Goal: Transaction & Acquisition: Purchase product/service

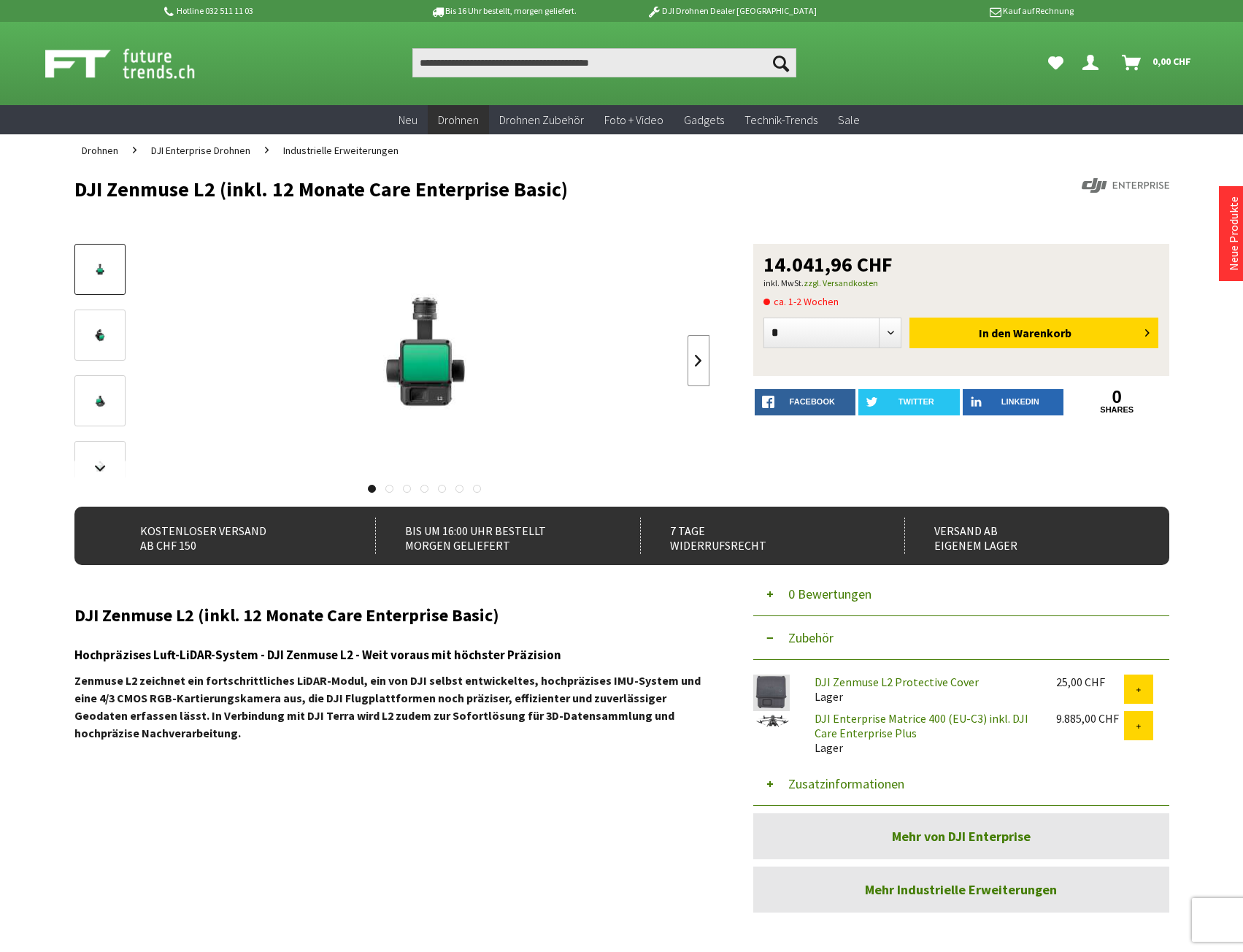
click at [697, 362] on link at bounding box center [698, 360] width 22 height 51
click at [699, 364] on link at bounding box center [698, 360] width 22 height 51
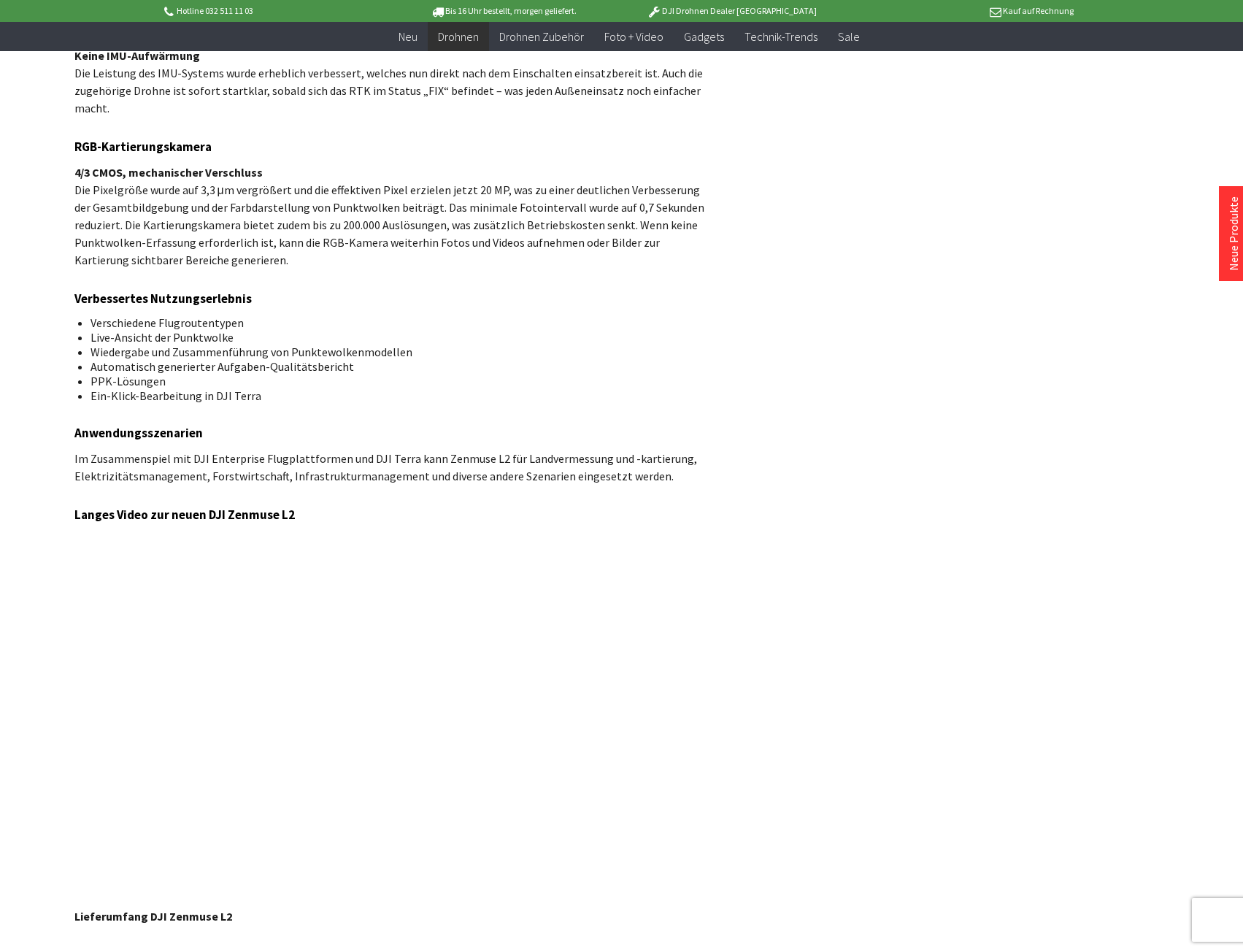
scroll to position [2408, 0]
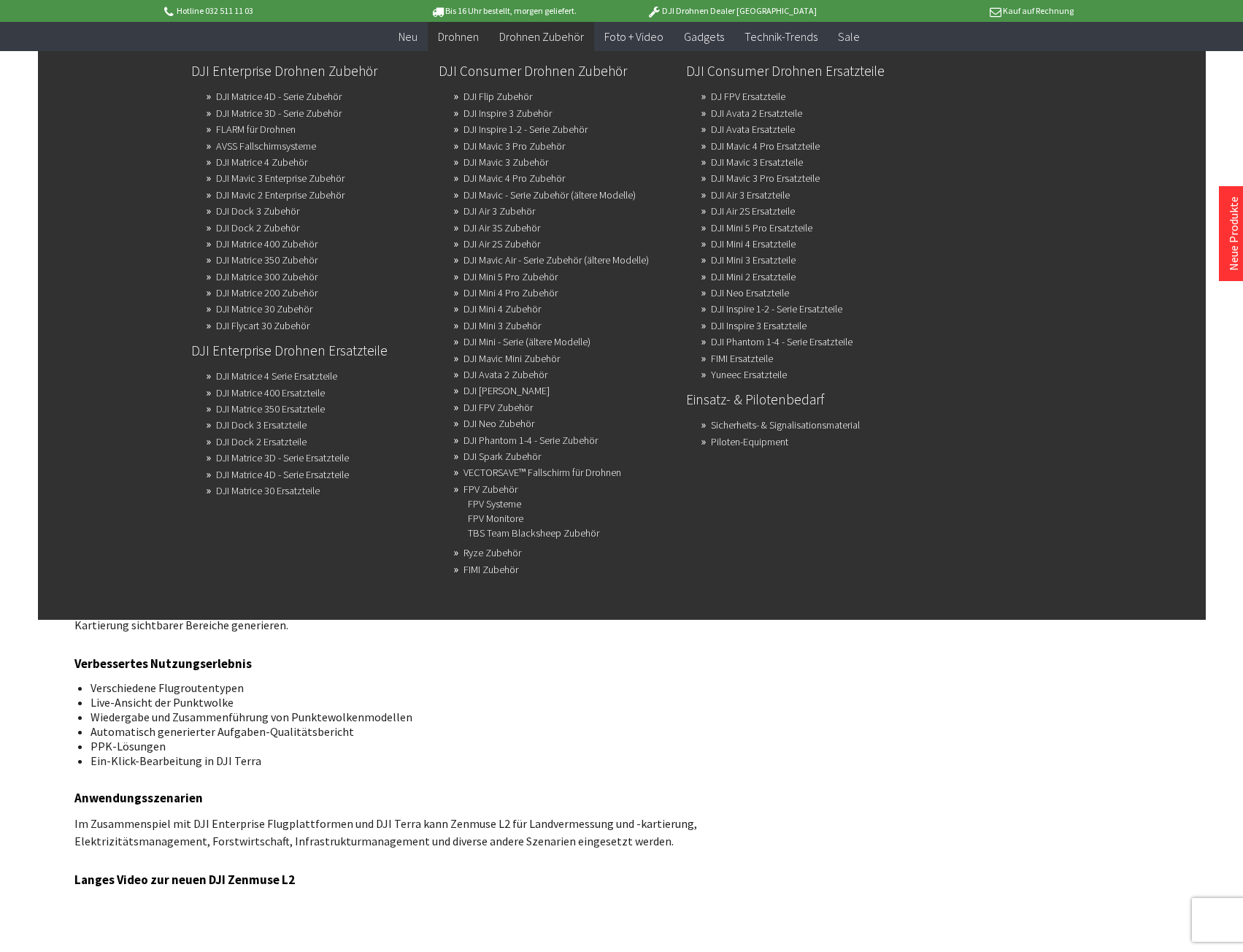
click at [545, 35] on span "Drohnen Zubehör" at bounding box center [541, 37] width 84 height 15
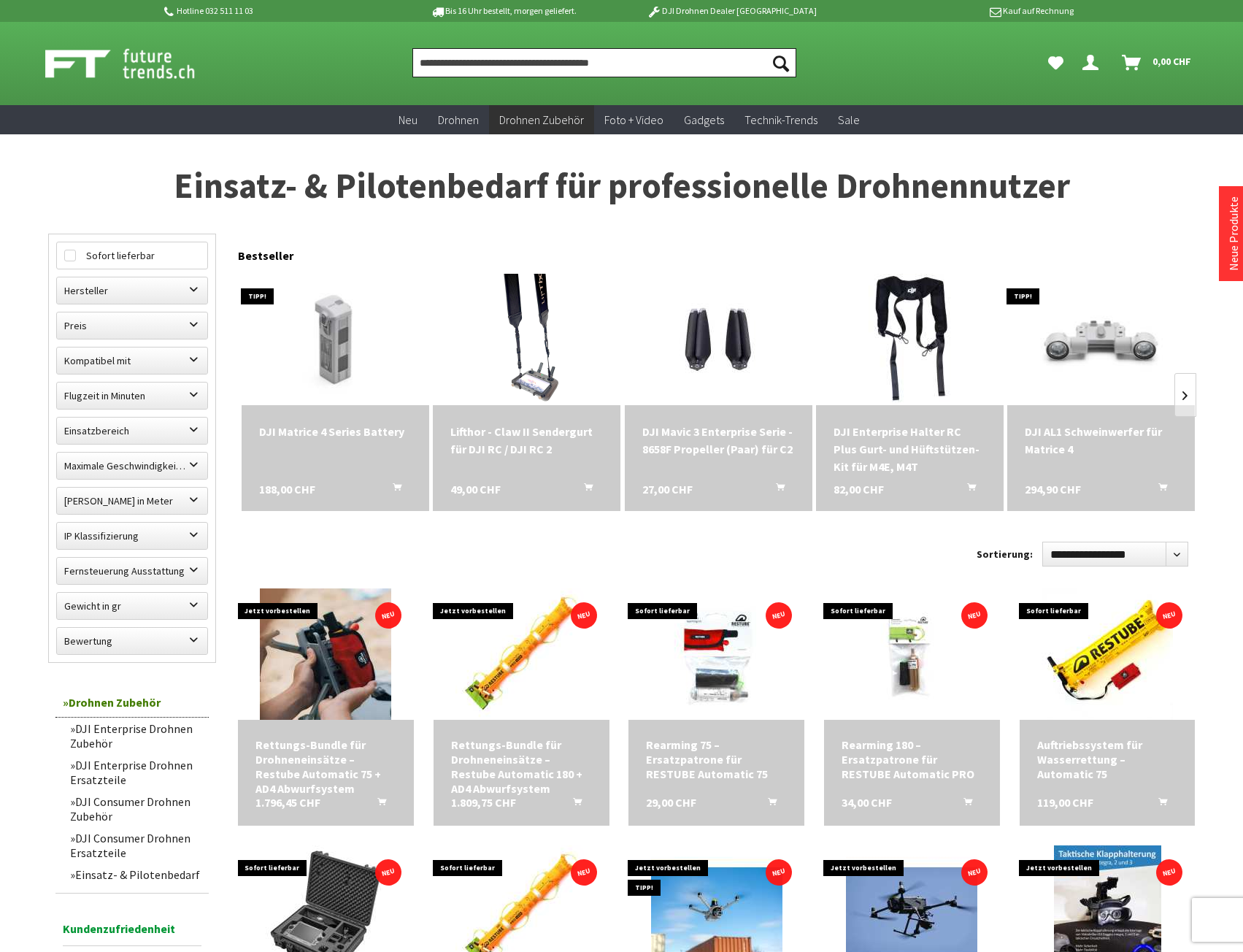
click at [495, 62] on input "Produkt, Marke, Kategorie, EAN, Artikelnummer…" at bounding box center [604, 63] width 384 height 29
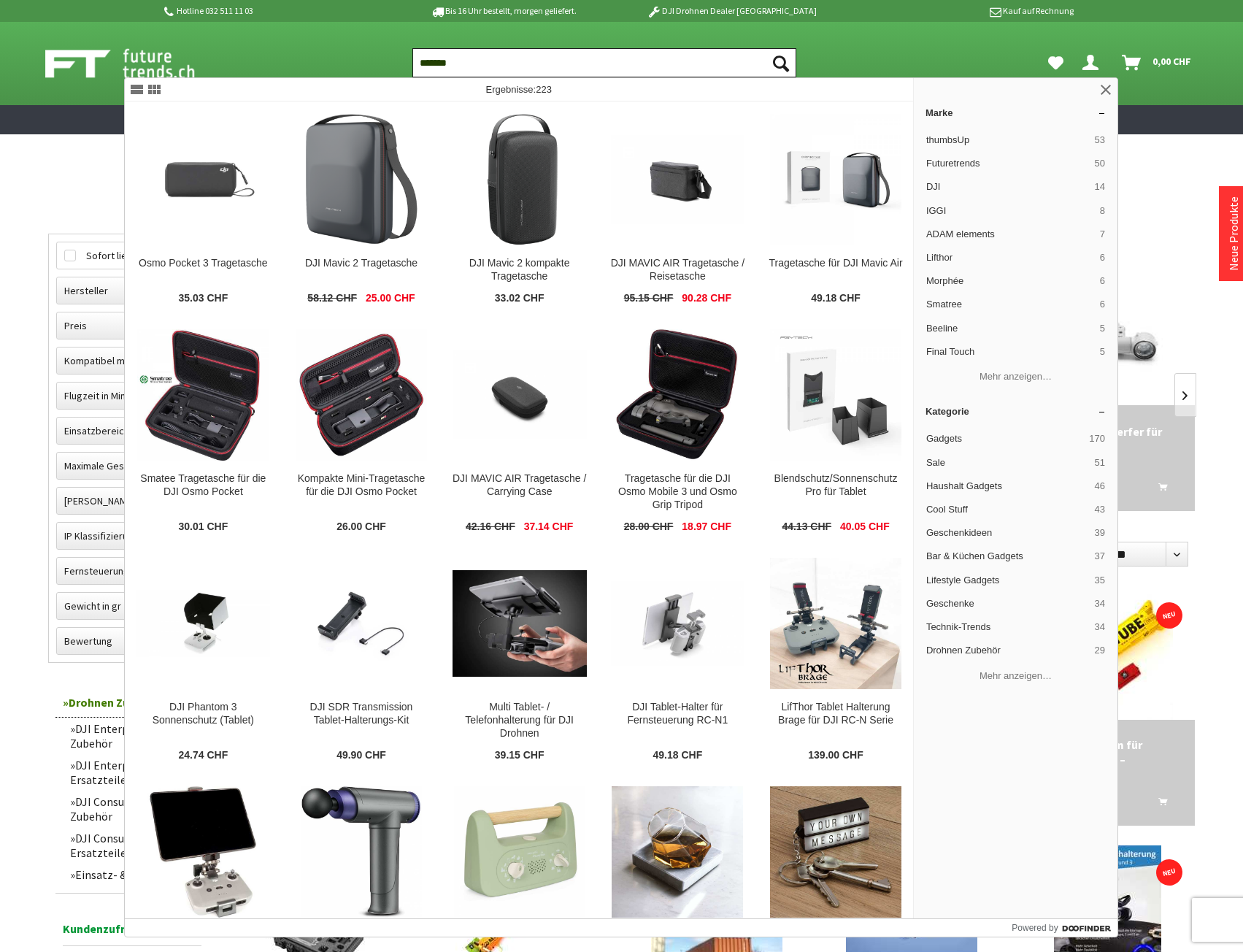
type input "*******"
click at [765, 48] on button "Suchen" at bounding box center [780, 63] width 31 height 29
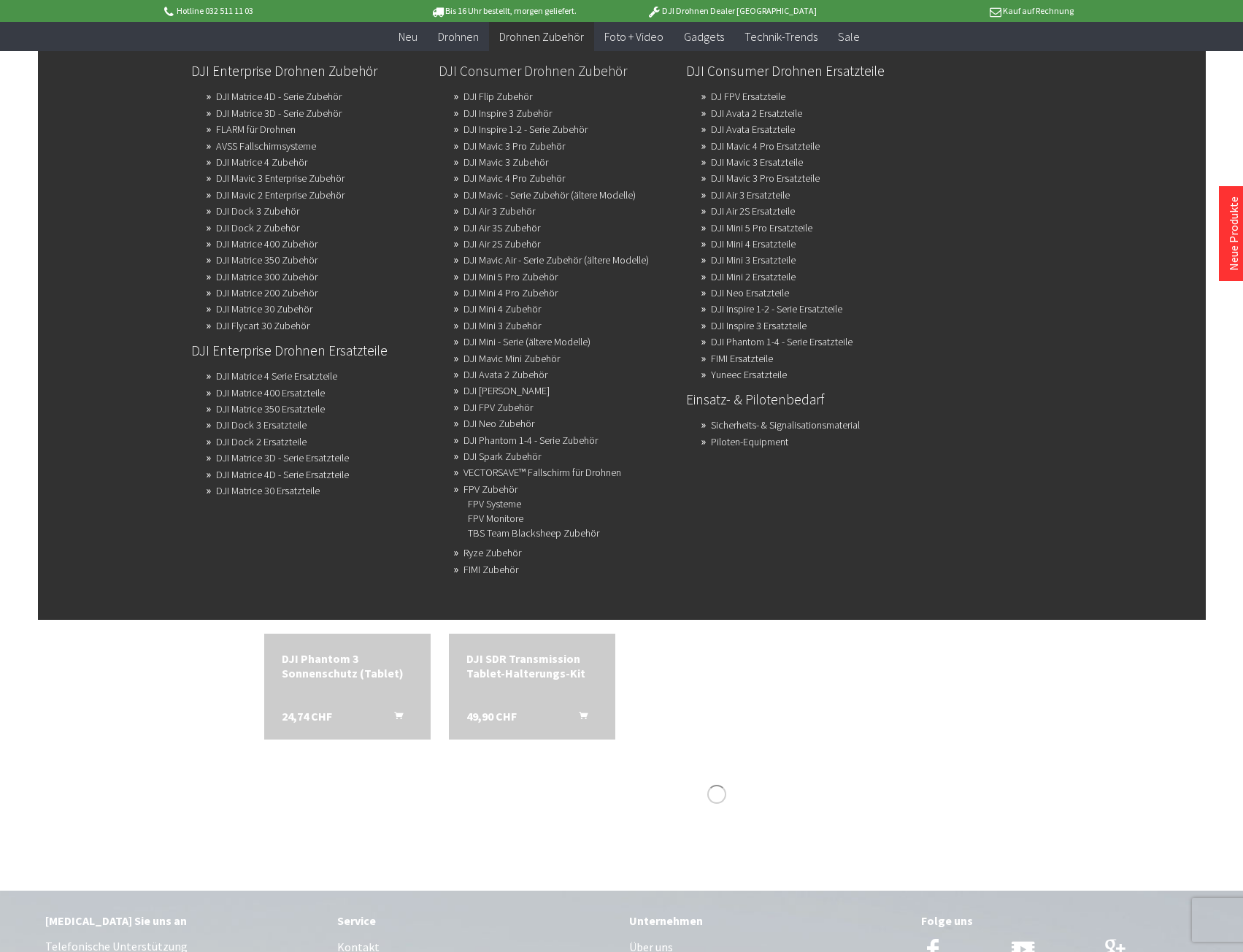
scroll to position [438, 0]
